Goal: Task Accomplishment & Management: Use online tool/utility

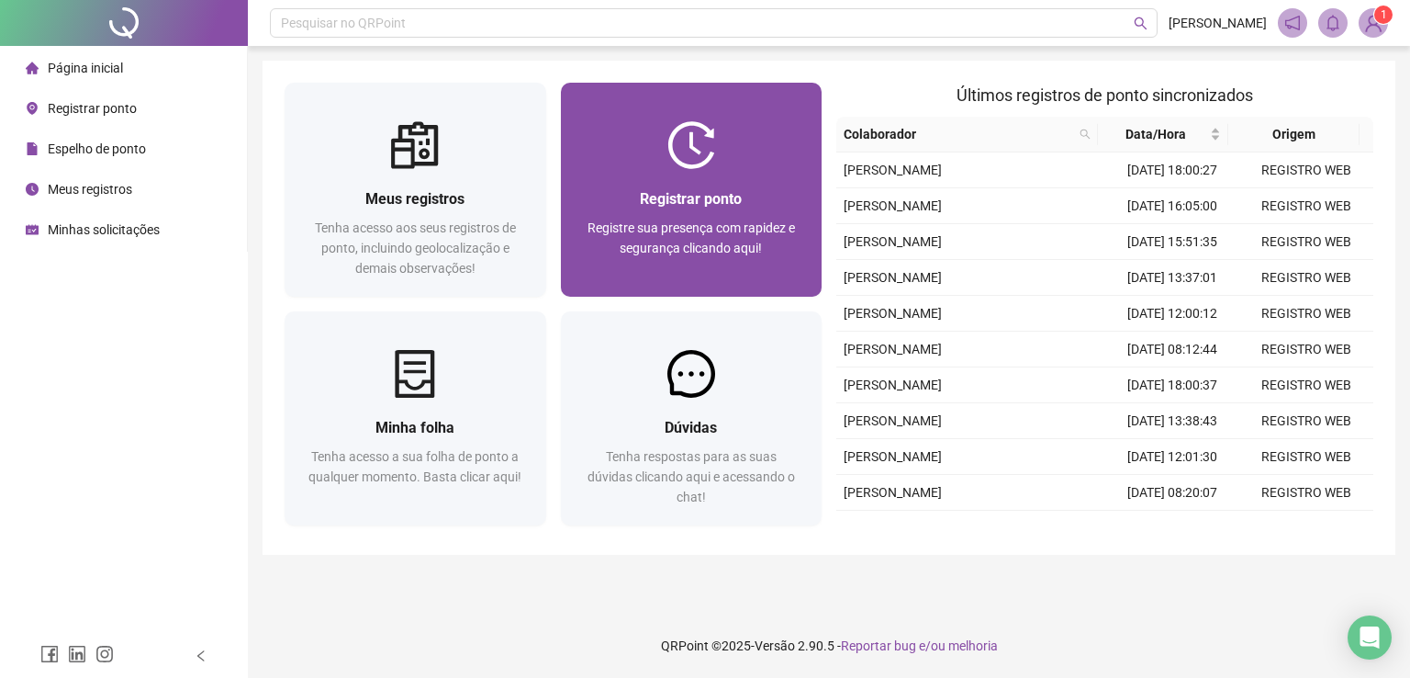
click at [646, 220] on span "Registre sua presença com rapidez e segurança clicando aqui!" at bounding box center [692, 237] width 208 height 35
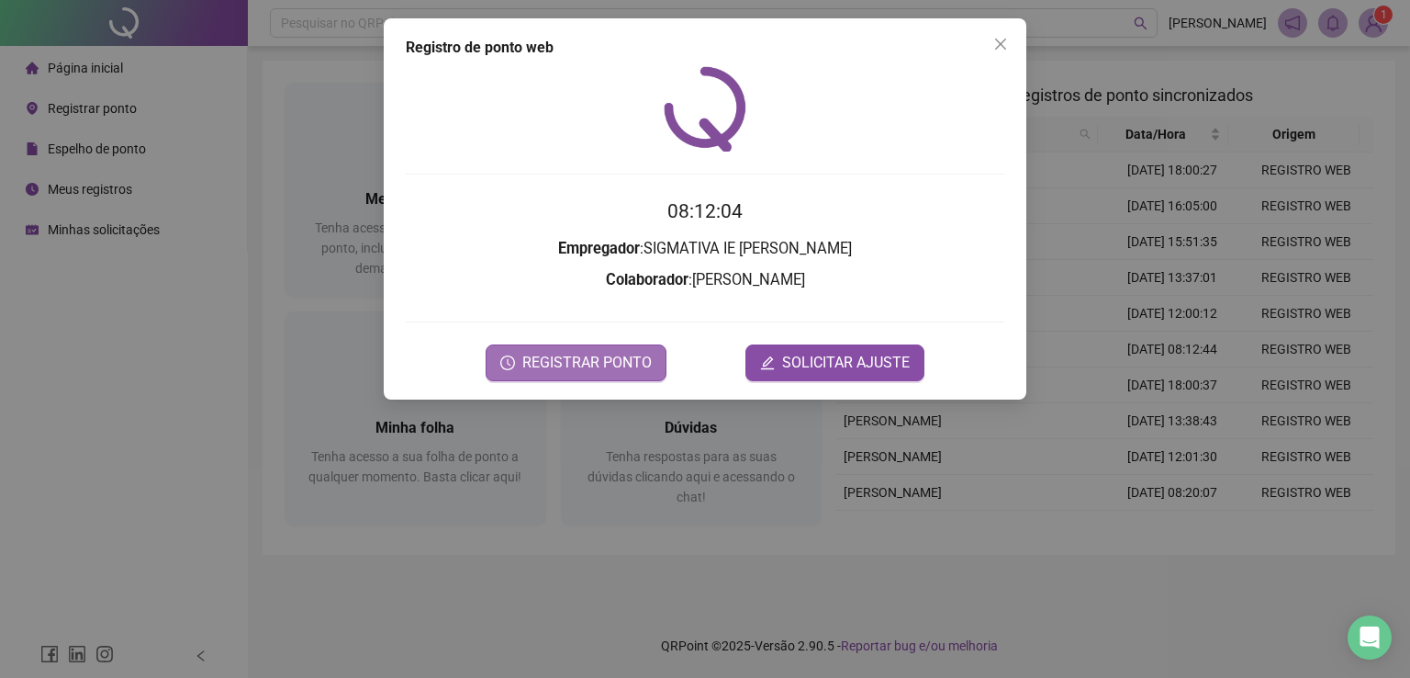
click at [551, 361] on span "REGISTRAR PONTO" at bounding box center [586, 363] width 129 height 22
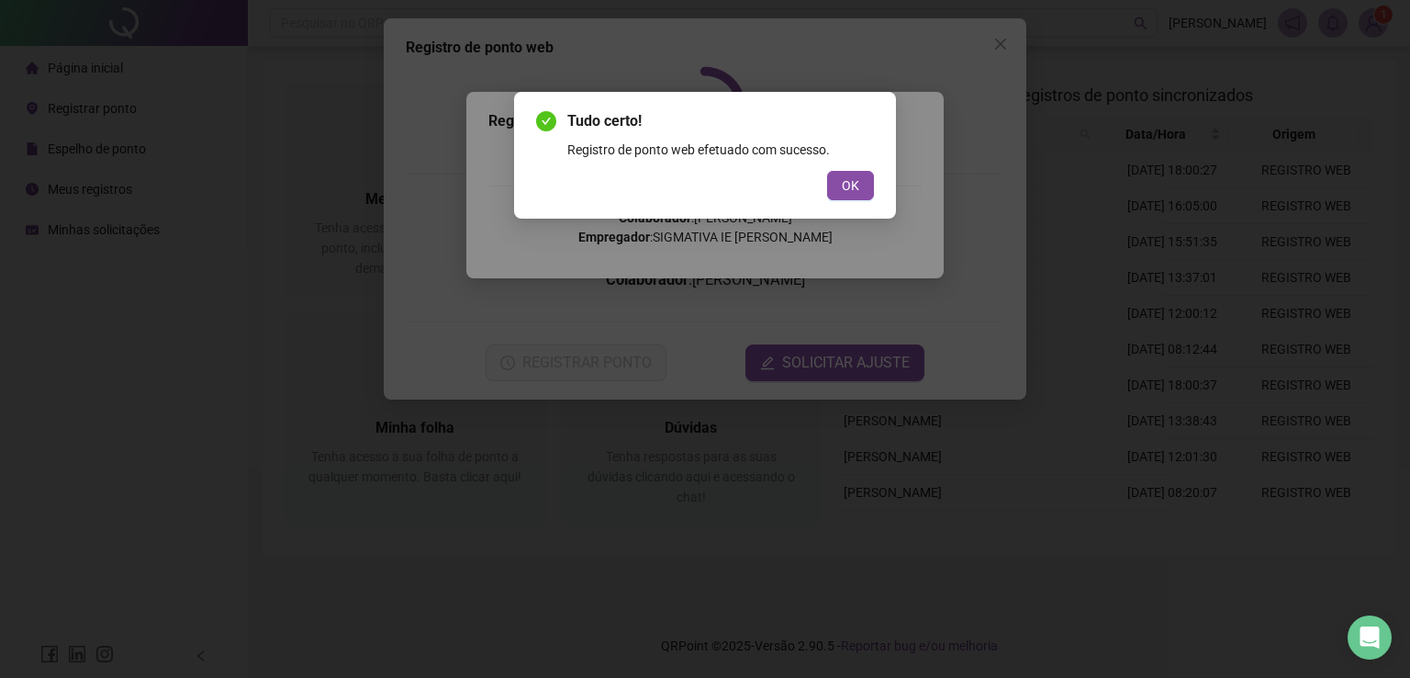
click at [820, 182] on div "OK" at bounding box center [705, 185] width 338 height 29
click at [864, 177] on button "OK" at bounding box center [850, 185] width 47 height 29
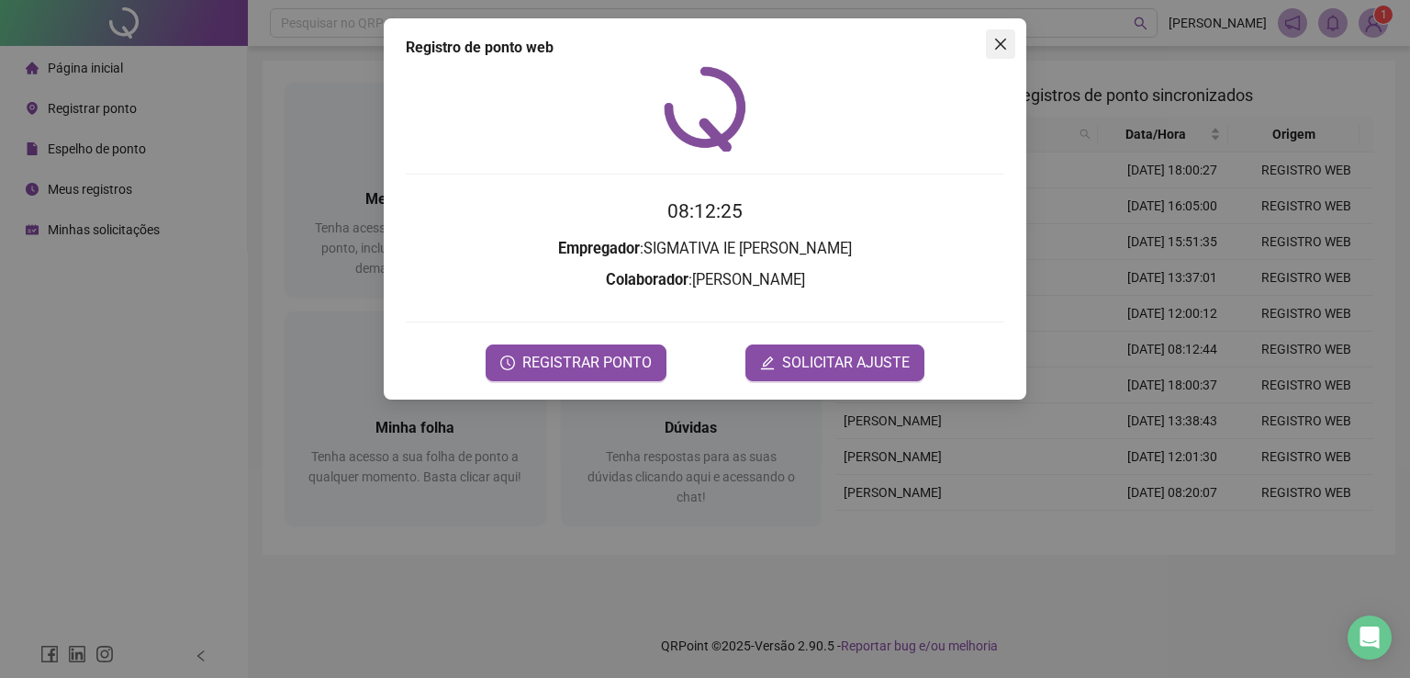
click at [996, 51] on icon "close" at bounding box center [1001, 44] width 15 height 15
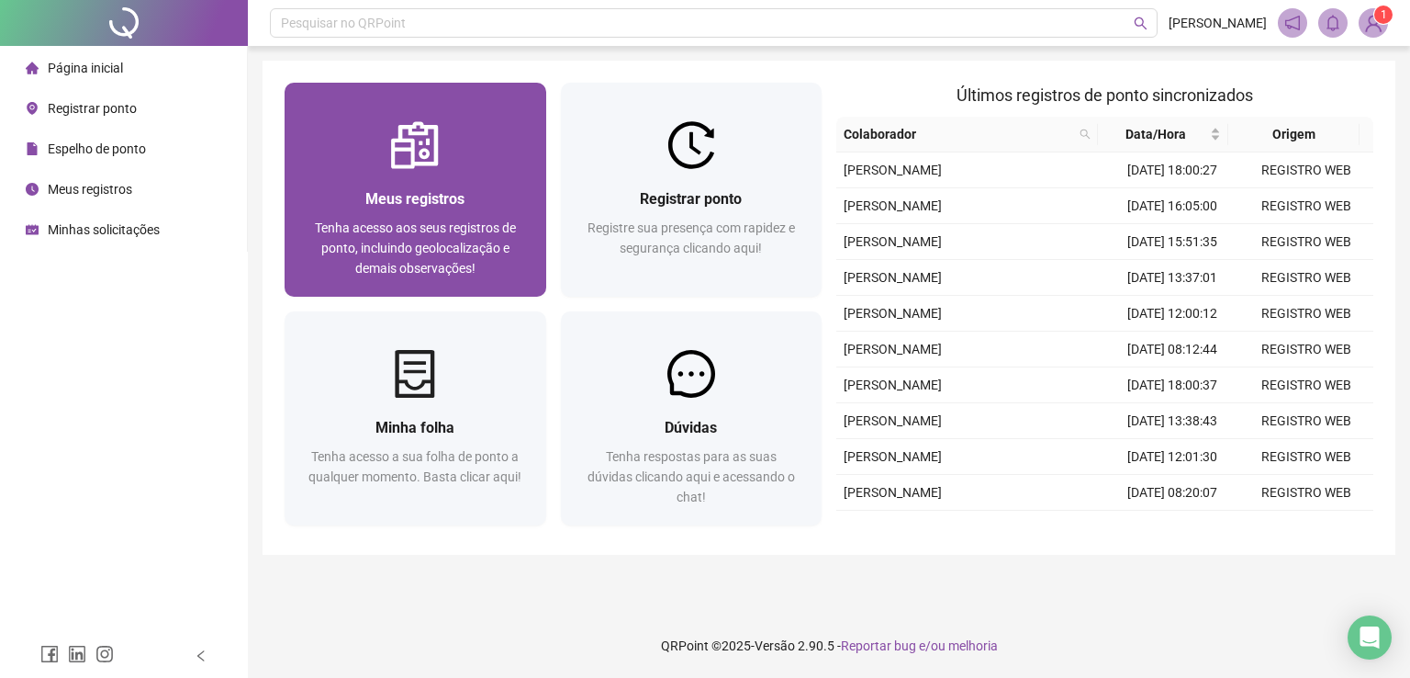
click at [439, 185] on div "Meus registros Tenha acesso aos seus registros de ponto, incluindo geolocalizaç…" at bounding box center [416, 233] width 262 height 128
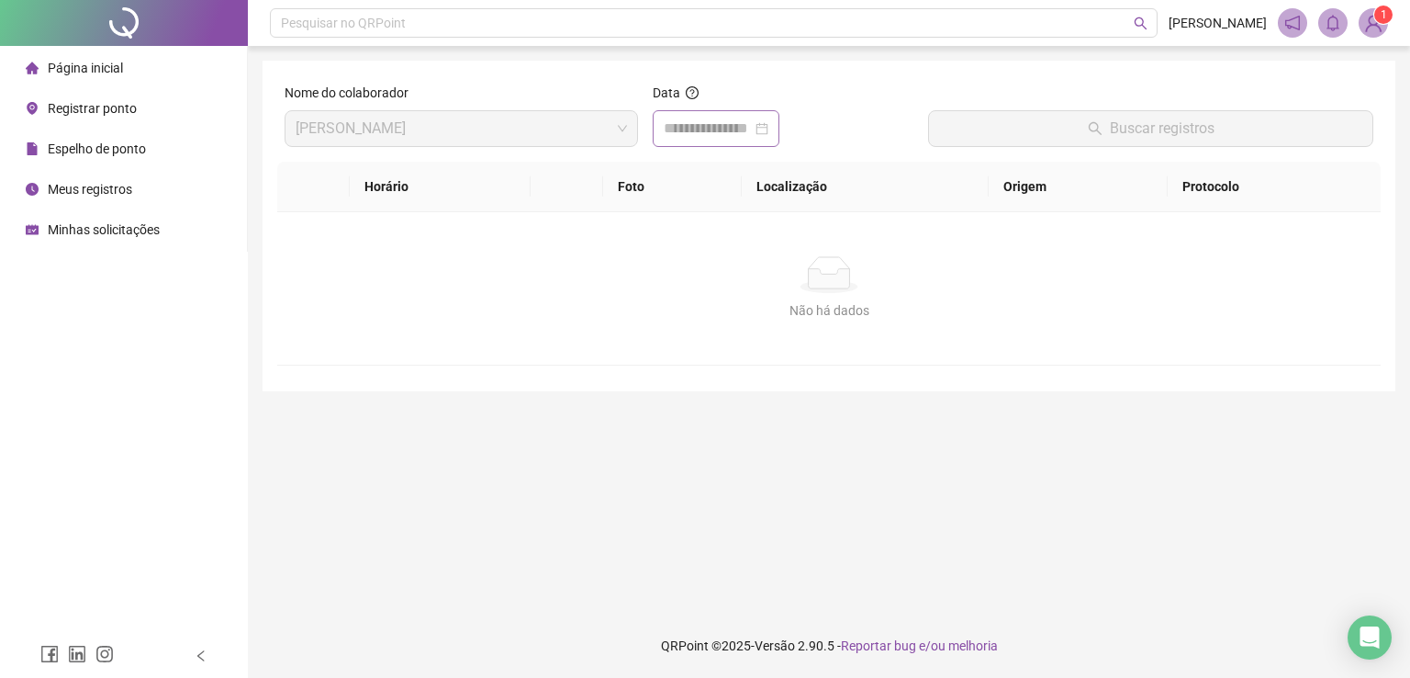
click at [769, 125] on div at bounding box center [716, 129] width 105 height 22
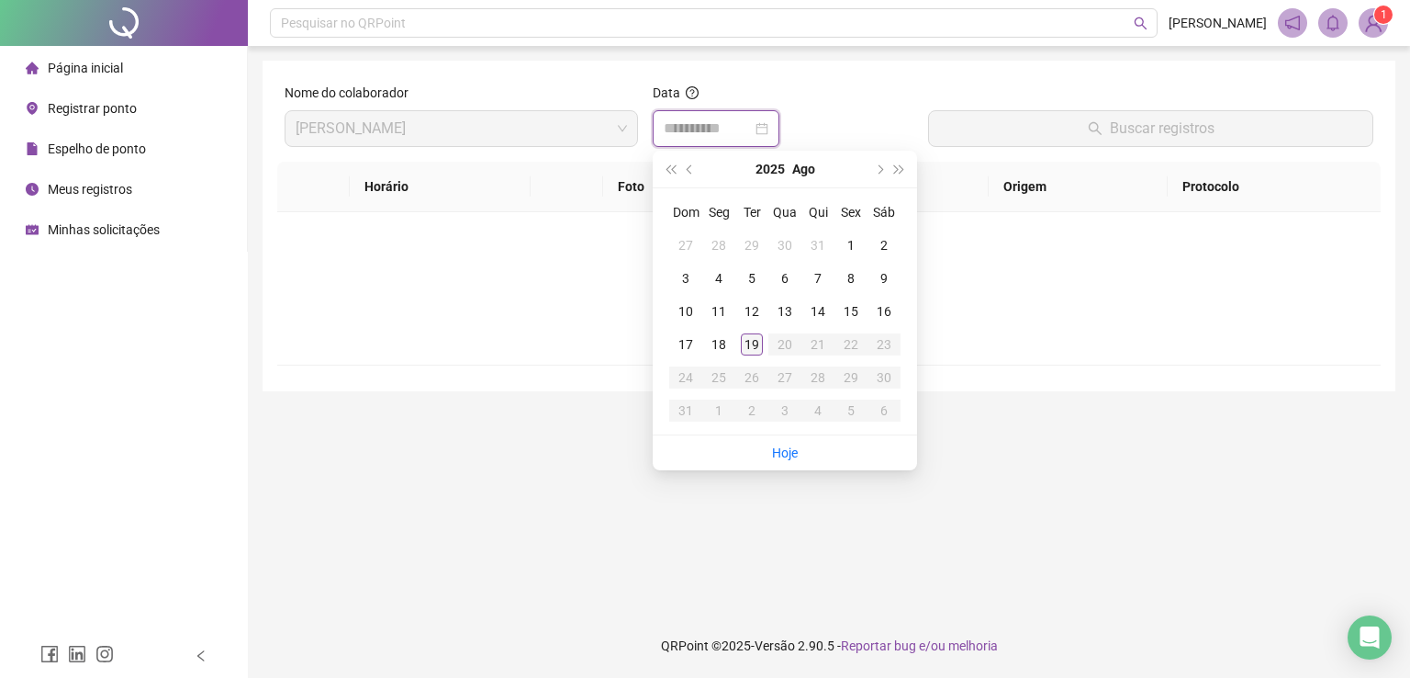
type input "**********"
click at [756, 343] on div "19" at bounding box center [752, 344] width 22 height 22
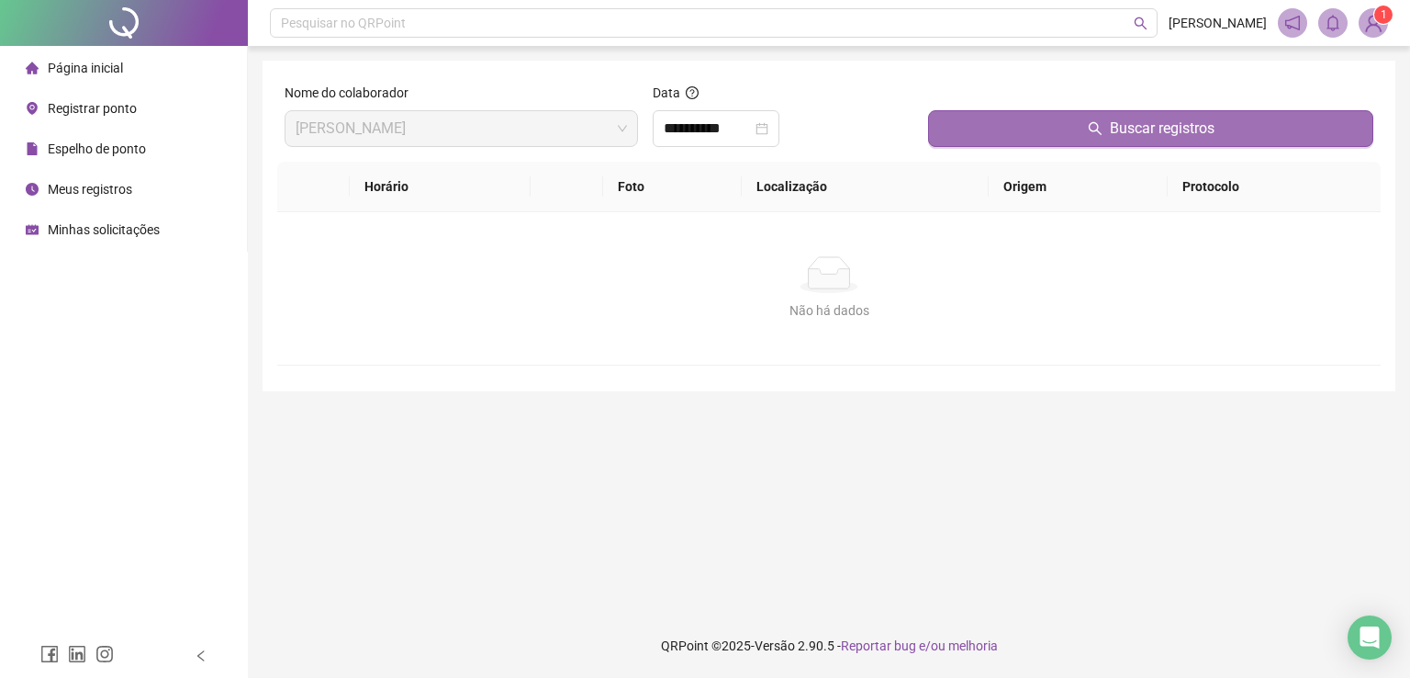
click at [1015, 133] on button "Buscar registros" at bounding box center [1150, 128] width 445 height 37
